Goal: Contribute content

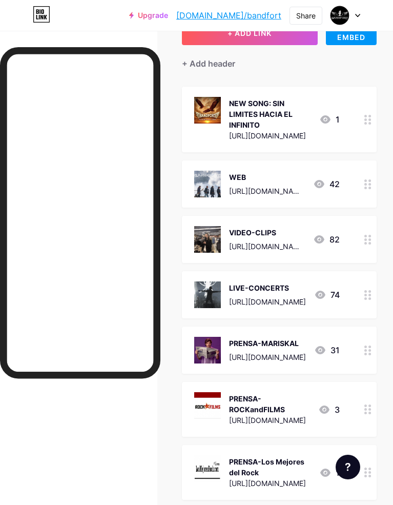
scroll to position [24, 0]
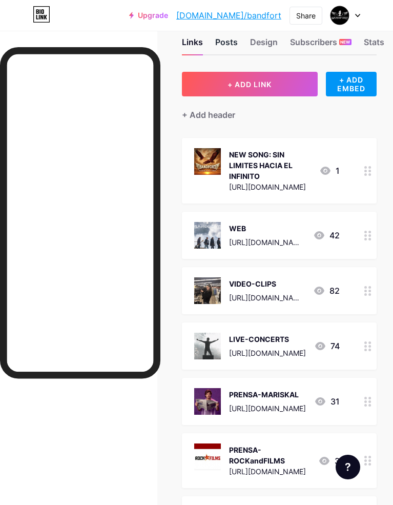
click at [228, 46] on div "Posts" at bounding box center [226, 45] width 23 height 18
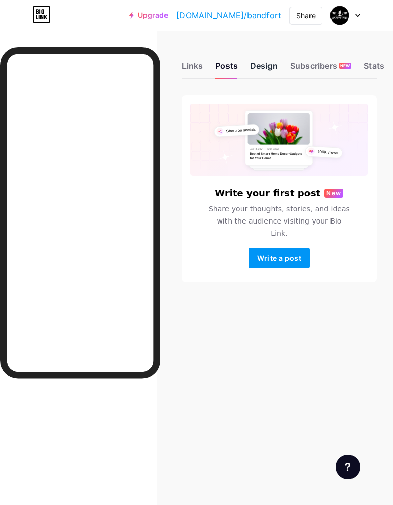
click at [270, 71] on div "Design" at bounding box center [264, 68] width 28 height 18
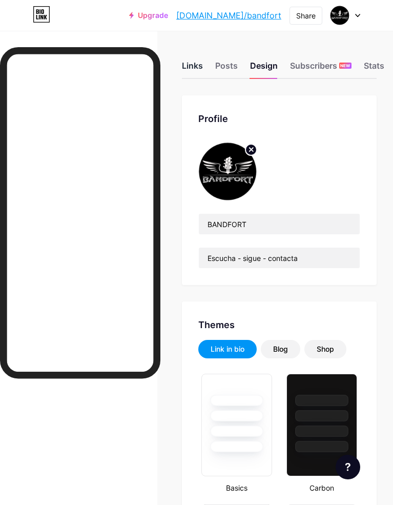
click at [200, 64] on div "Links" at bounding box center [192, 68] width 21 height 18
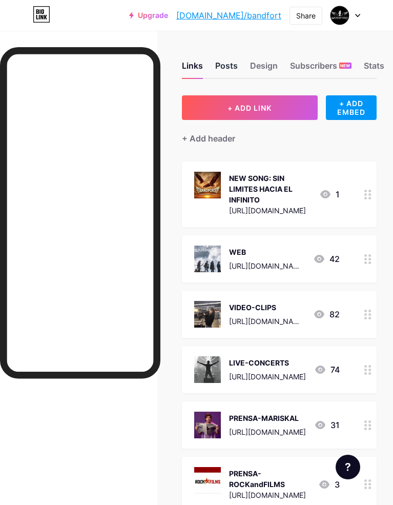
click at [226, 67] on div "Posts" at bounding box center [226, 68] width 23 height 18
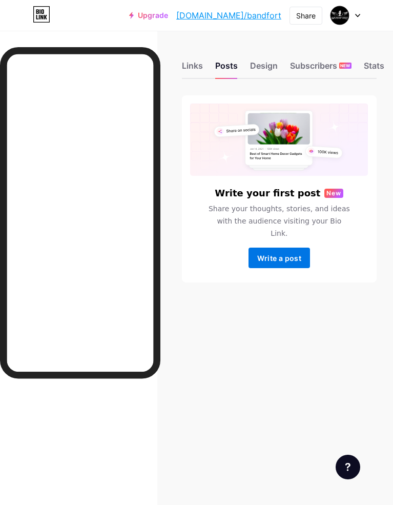
click at [295, 254] on span "Write a post" at bounding box center [279, 258] width 44 height 9
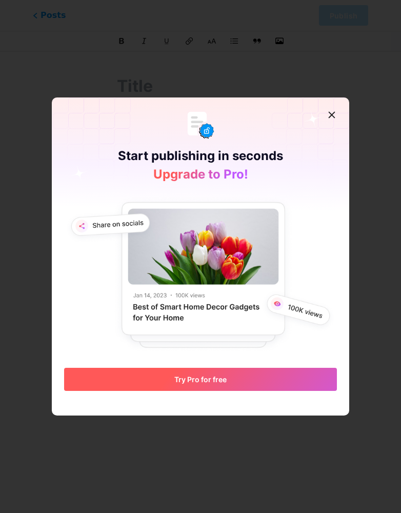
click at [211, 373] on button "Try Pro for free" at bounding box center [200, 379] width 273 height 23
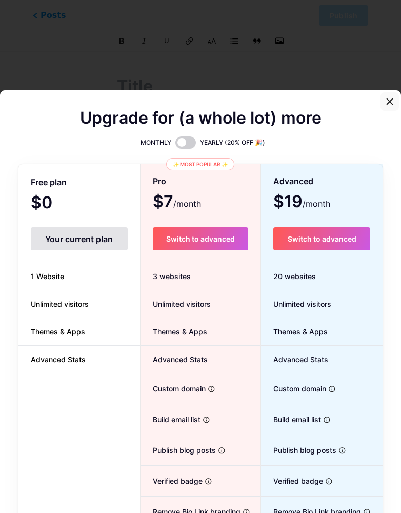
click at [387, 101] on icon at bounding box center [390, 102] width 6 height 6
